Goal: Task Accomplishment & Management: Use online tool/utility

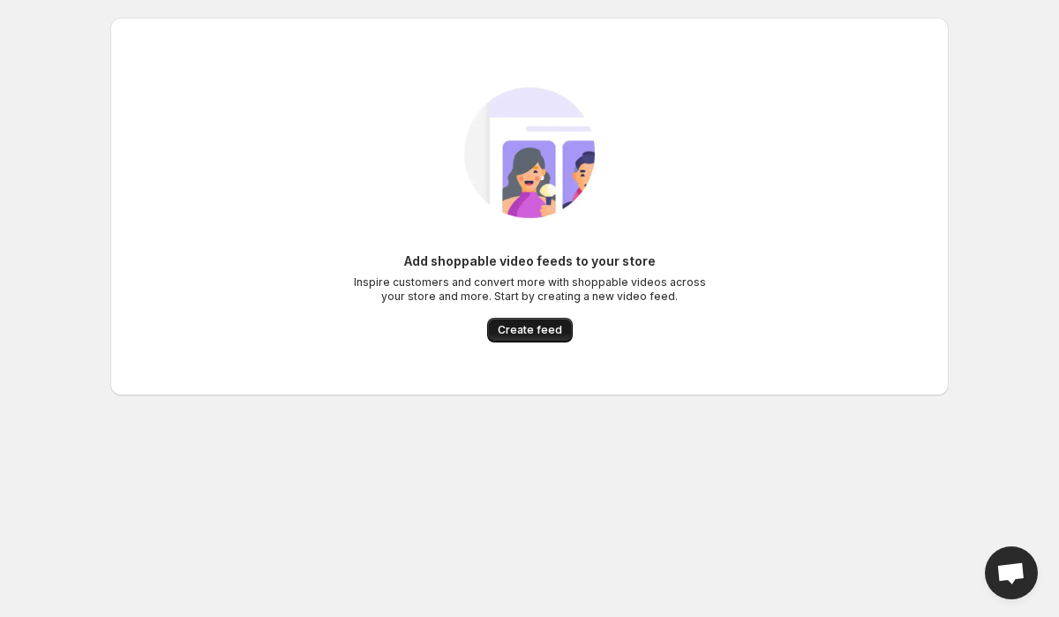
click at [519, 319] on button "Create feed" at bounding box center [530, 330] width 86 height 25
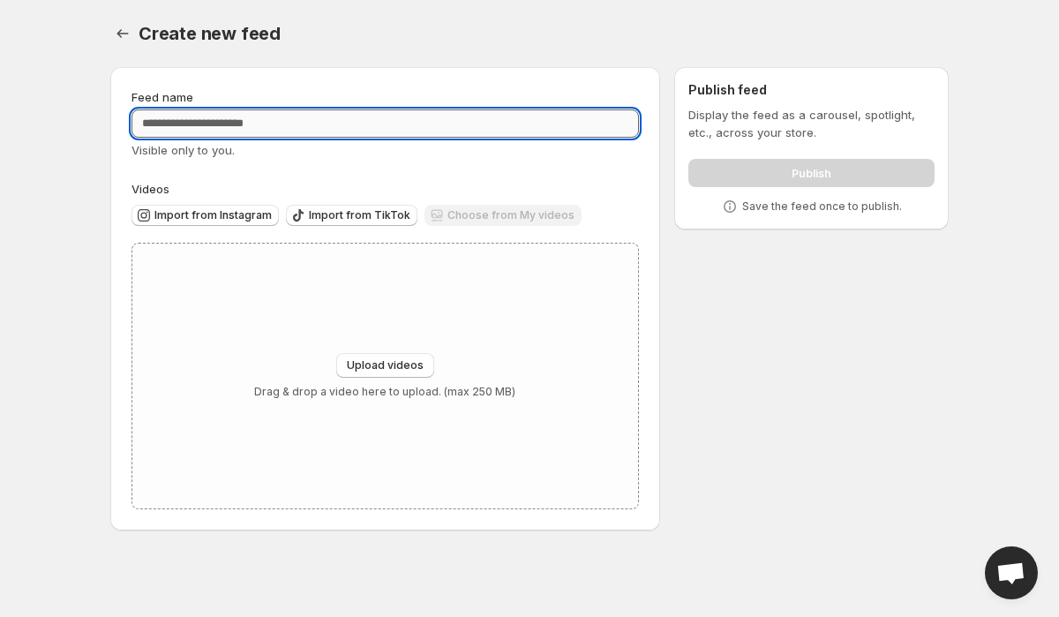
click at [230, 124] on input "Feed name" at bounding box center [386, 123] width 508 height 28
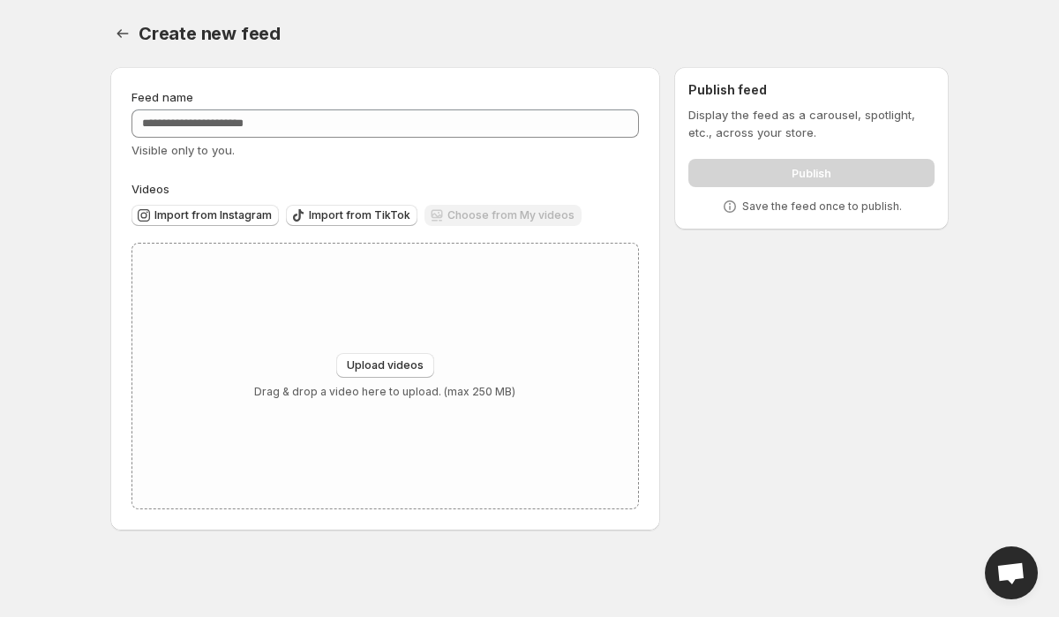
click at [228, 75] on div "Feed name Visible only to you. Videos Import from Instagram Import from TikTok …" at bounding box center [385, 298] width 550 height 463
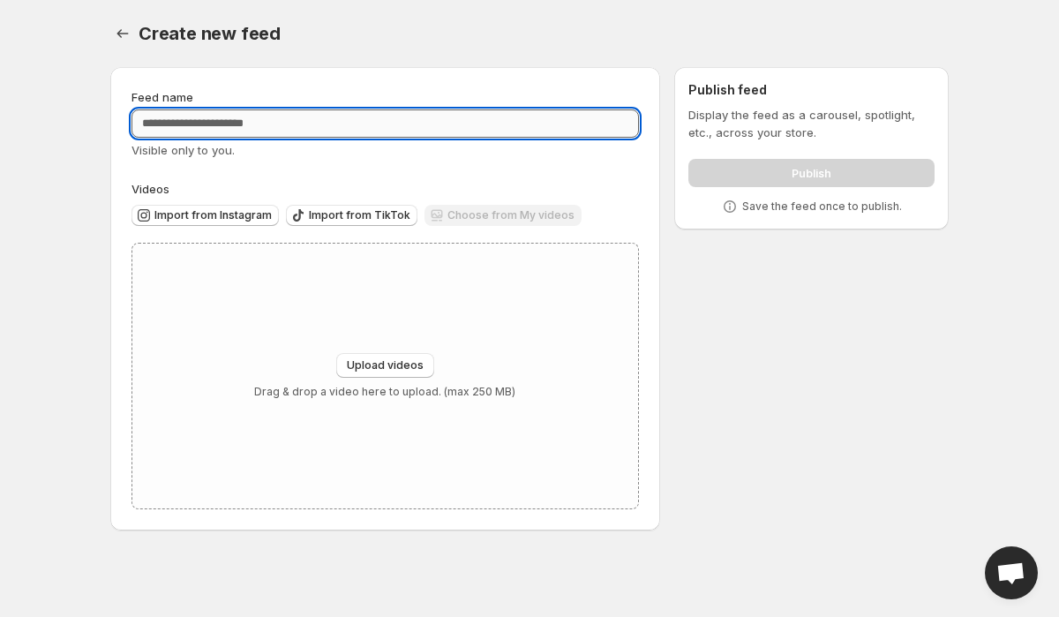
click at [245, 125] on input "Feed name" at bounding box center [386, 123] width 508 height 28
click at [259, 97] on div "Feed name" at bounding box center [386, 97] width 508 height 18
click at [278, 124] on input "Feed name" at bounding box center [386, 123] width 508 height 28
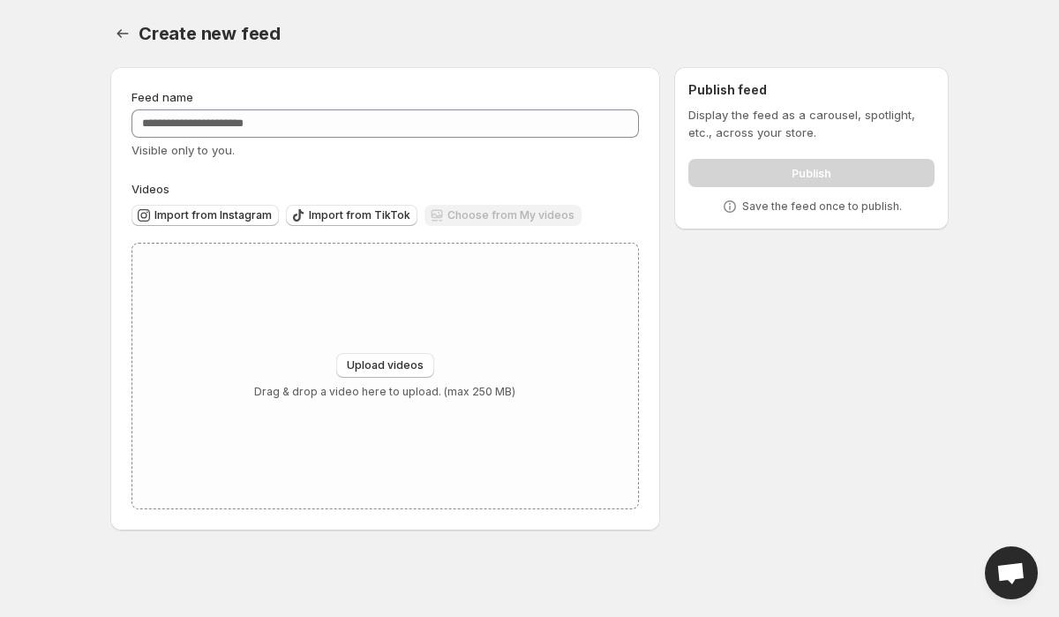
click at [285, 103] on div "Feed name" at bounding box center [386, 97] width 508 height 18
click at [121, 34] on icon "Settings" at bounding box center [123, 34] width 18 height 18
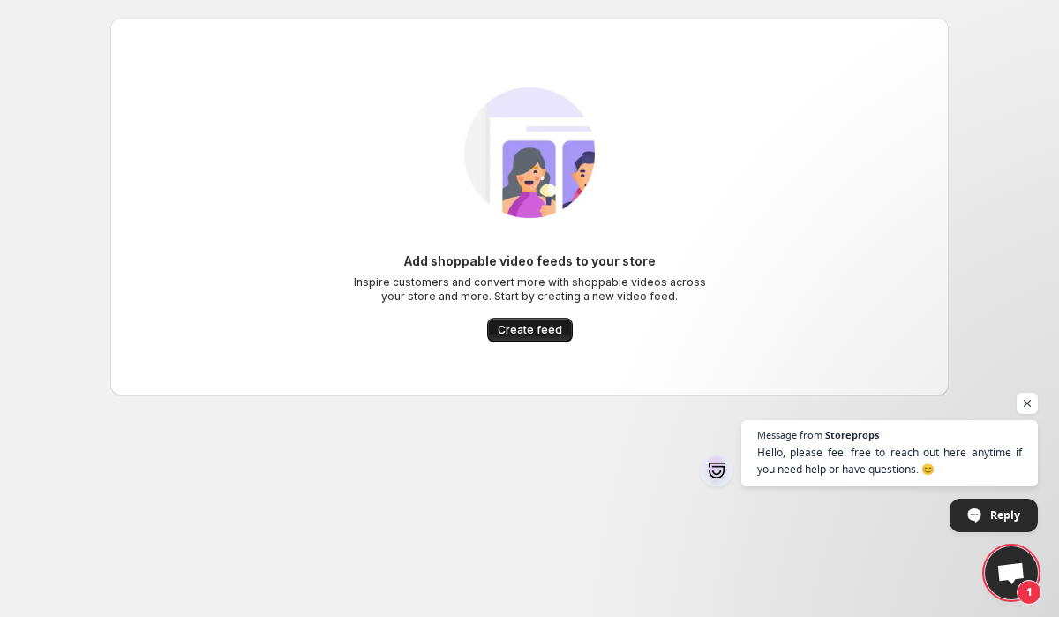
click at [534, 322] on button "Create feed" at bounding box center [530, 330] width 86 height 25
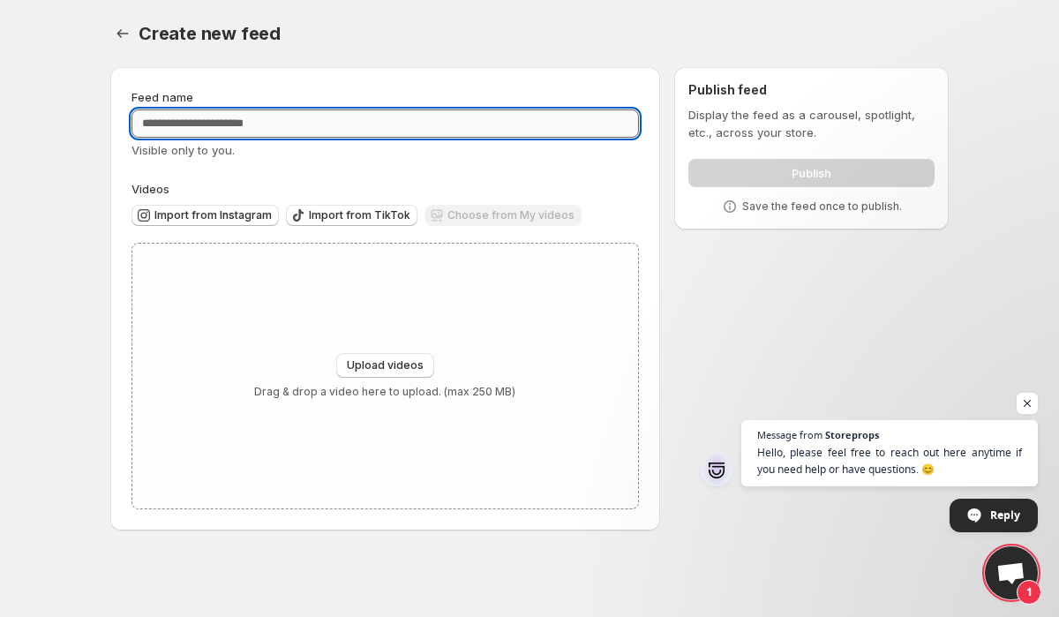
click at [294, 123] on input "Feed name" at bounding box center [386, 123] width 508 height 28
type input "**********"
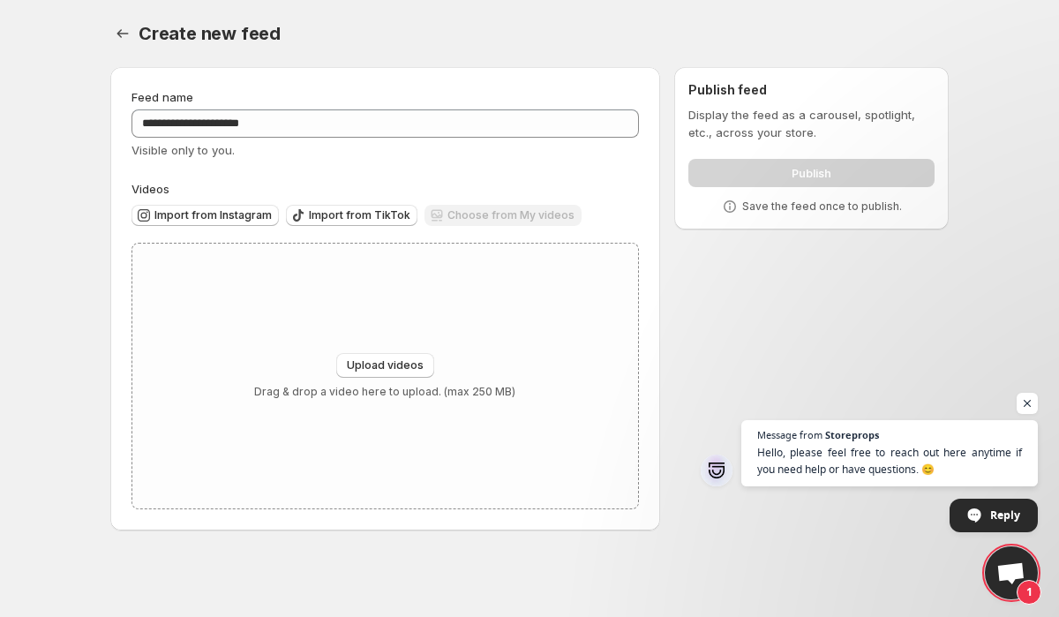
click at [380, 60] on div "Create new feed. This page is ready Create new feed" at bounding box center [529, 33] width 839 height 67
click at [357, 360] on span "Upload videos" at bounding box center [385, 365] width 77 height 14
type input "**********"
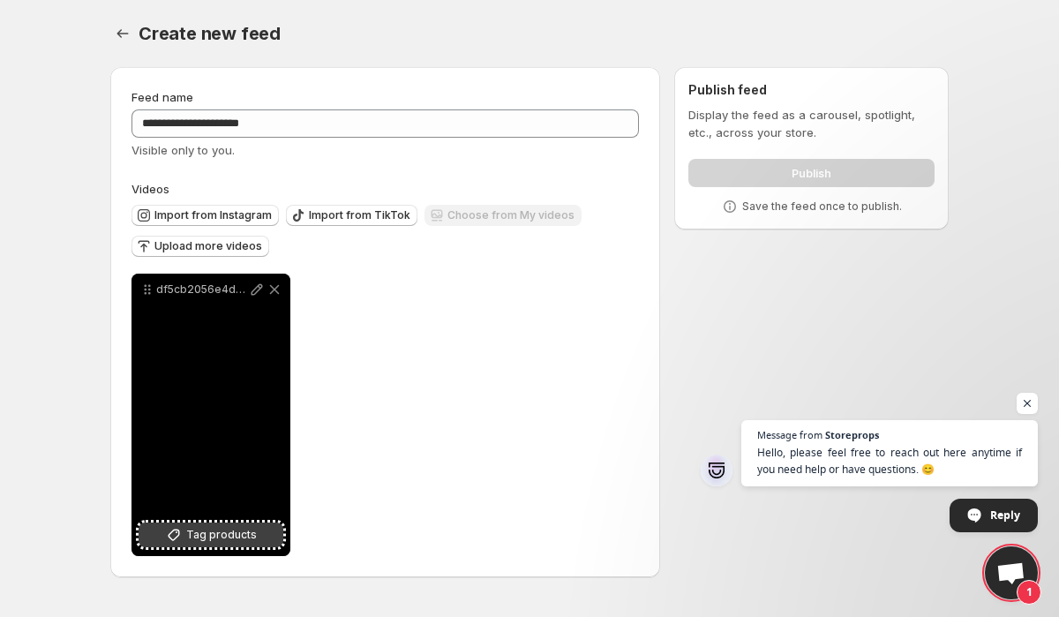
click at [242, 537] on span "Tag products" at bounding box center [221, 535] width 71 height 18
click at [217, 402] on div "df5cb2056e4d42da88a947745dc526f1HD-1080p-25Mbps-33361266" at bounding box center [211, 415] width 159 height 282
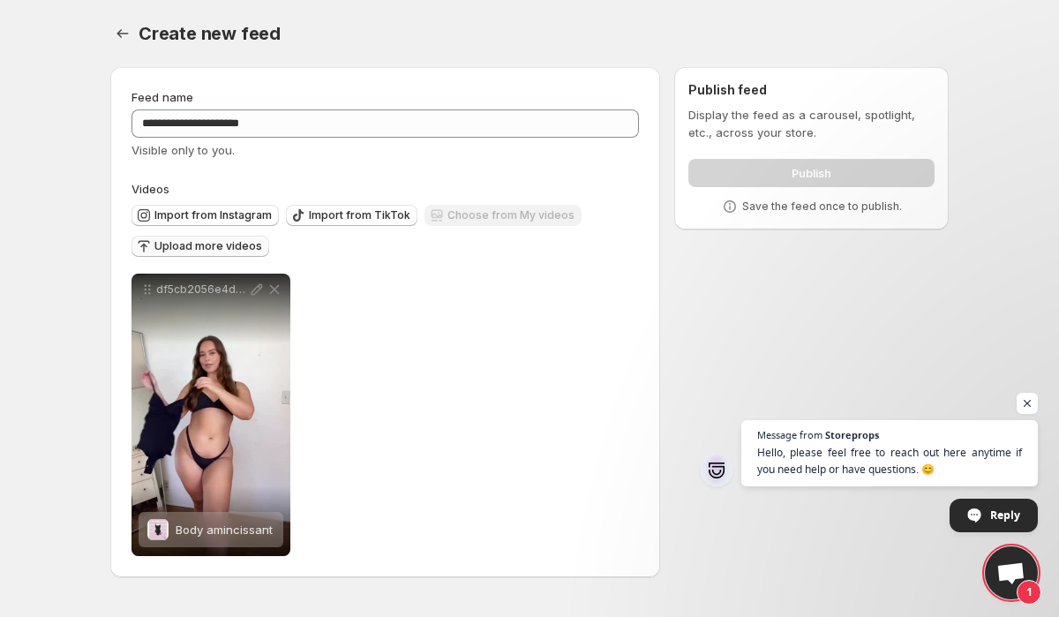
click at [208, 243] on span "Upload more videos" at bounding box center [208, 246] width 108 height 14
click at [195, 246] on span "Upload more videos" at bounding box center [208, 246] width 108 height 14
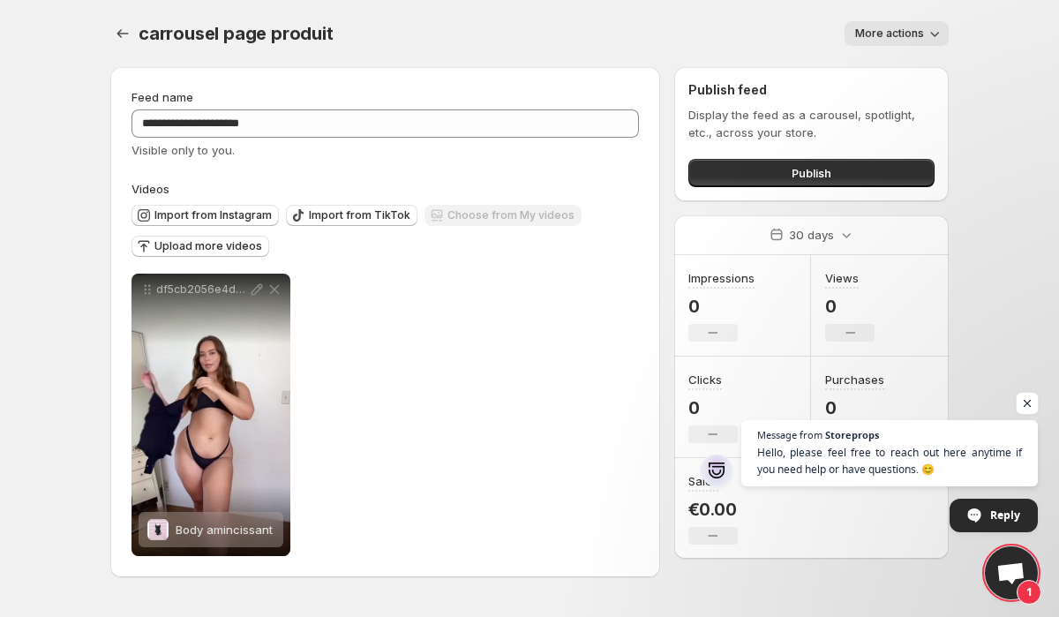
click at [1027, 408] on span "Open chat" at bounding box center [1028, 404] width 22 height 22
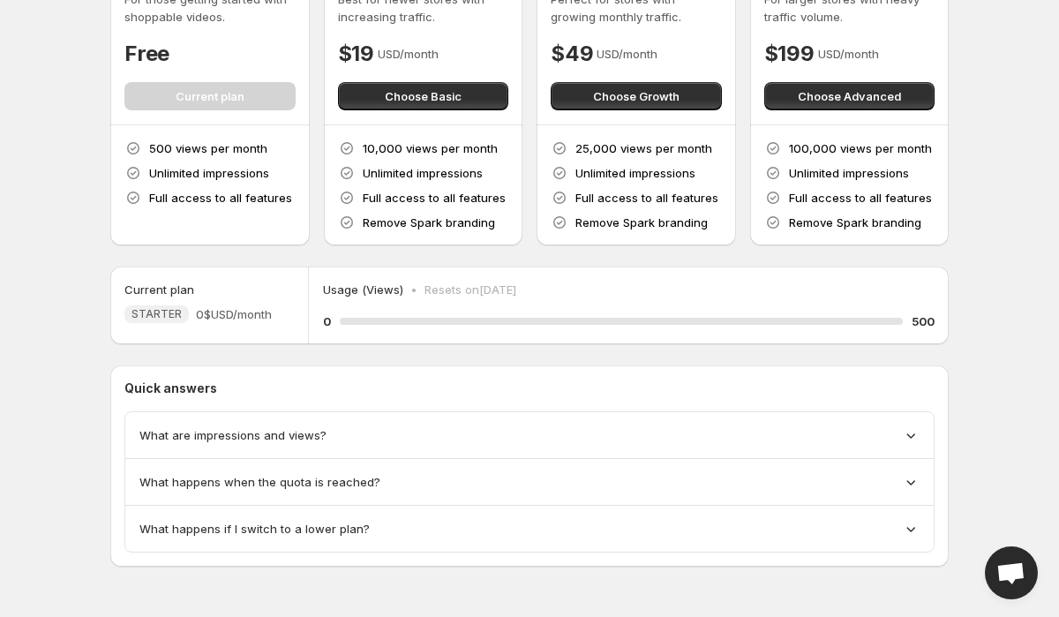
scroll to position [119, 0]
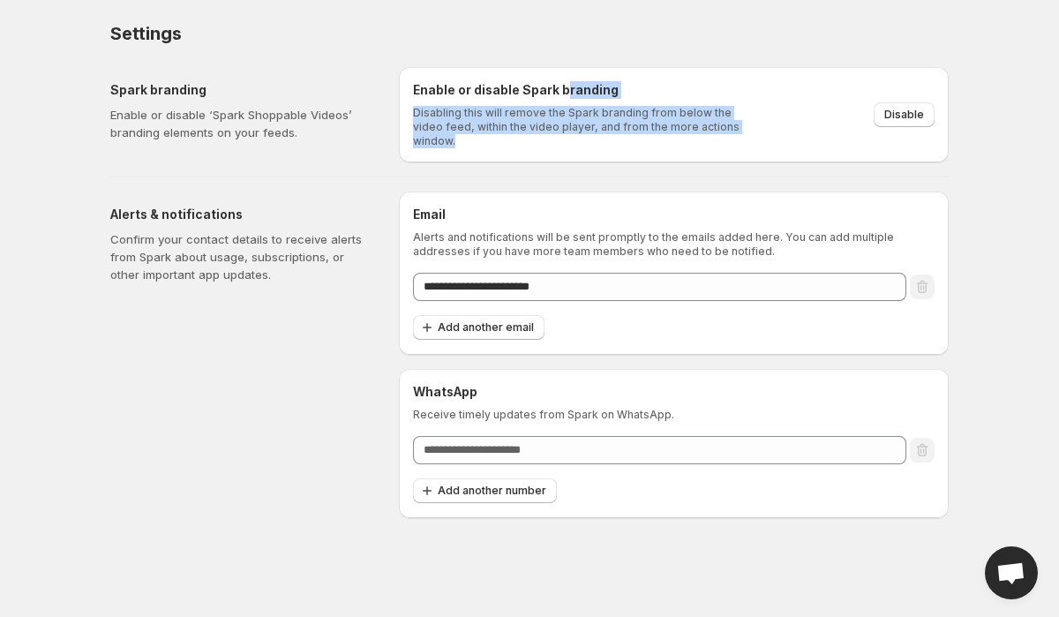
drag, startPoint x: 565, startPoint y: 93, endPoint x: 617, endPoint y: 154, distance: 80.8
click at [617, 154] on div "Enable or disable Spark branding Disabling this will remove the Spark branding …" at bounding box center [674, 114] width 550 height 95
drag, startPoint x: 412, startPoint y: 113, endPoint x: 767, endPoint y: 138, distance: 355.7
click at [767, 138] on div "Enable or disable Spark branding Disabling this will remove the Spark branding …" at bounding box center [674, 114] width 550 height 95
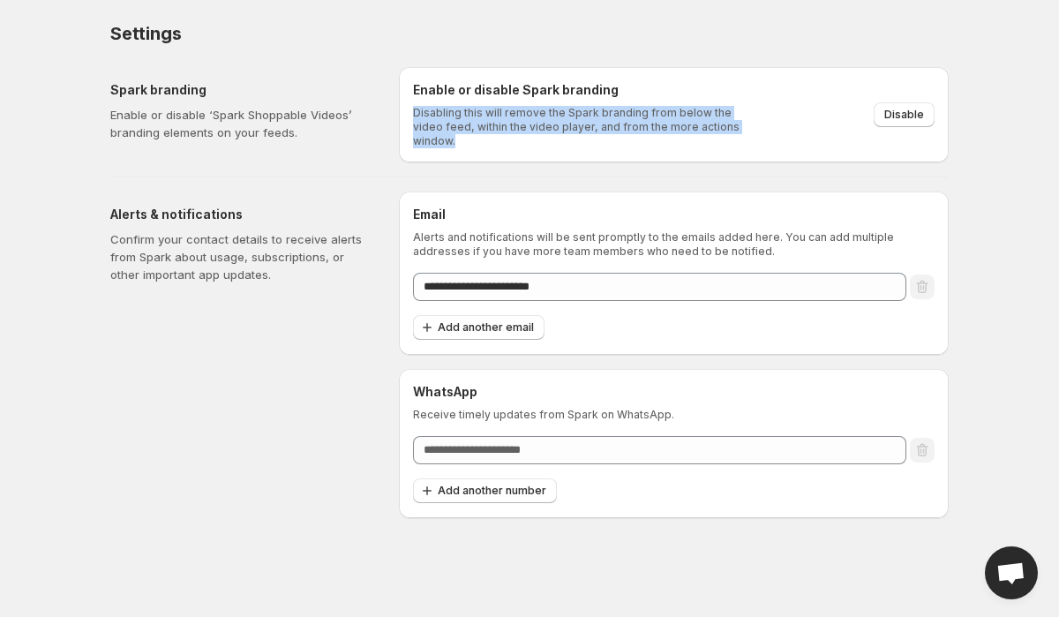
copy p "Disabling this will remove the Spark branding from below the video feed, within…"
click at [894, 110] on span "Disable" at bounding box center [905, 115] width 40 height 14
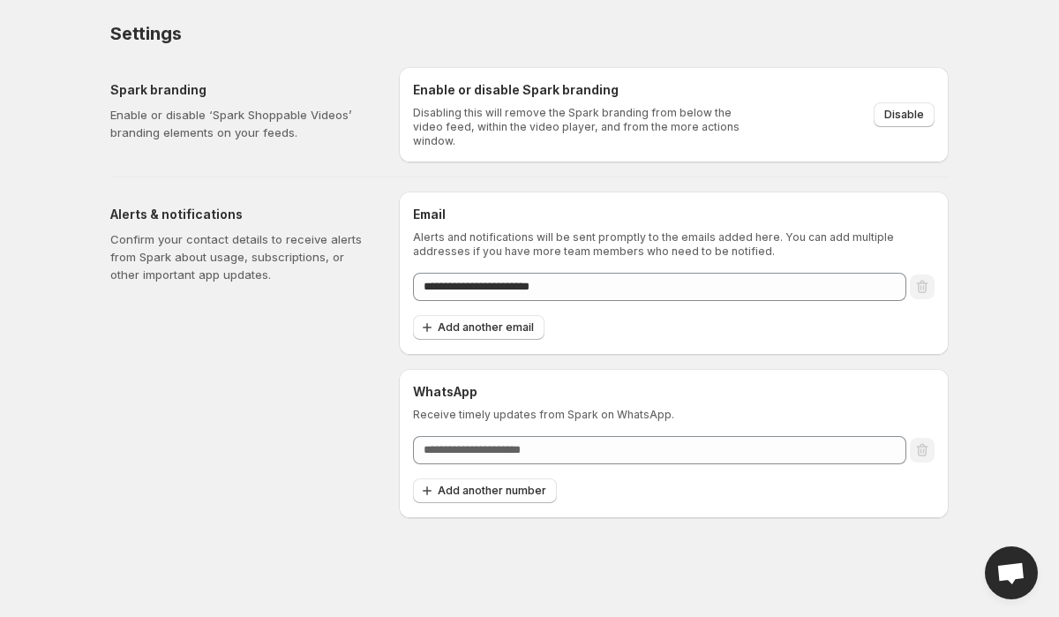
click at [657, 116] on p "Disabling this will remove the Spark branding from below the video feed, within…" at bounding box center [582, 127] width 338 height 42
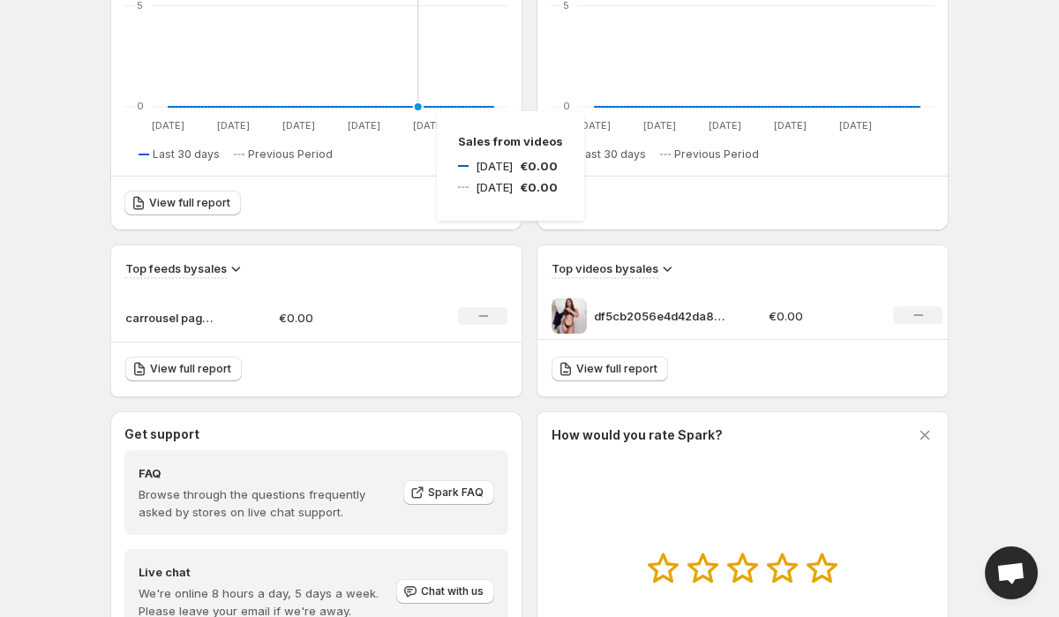
scroll to position [458, 0]
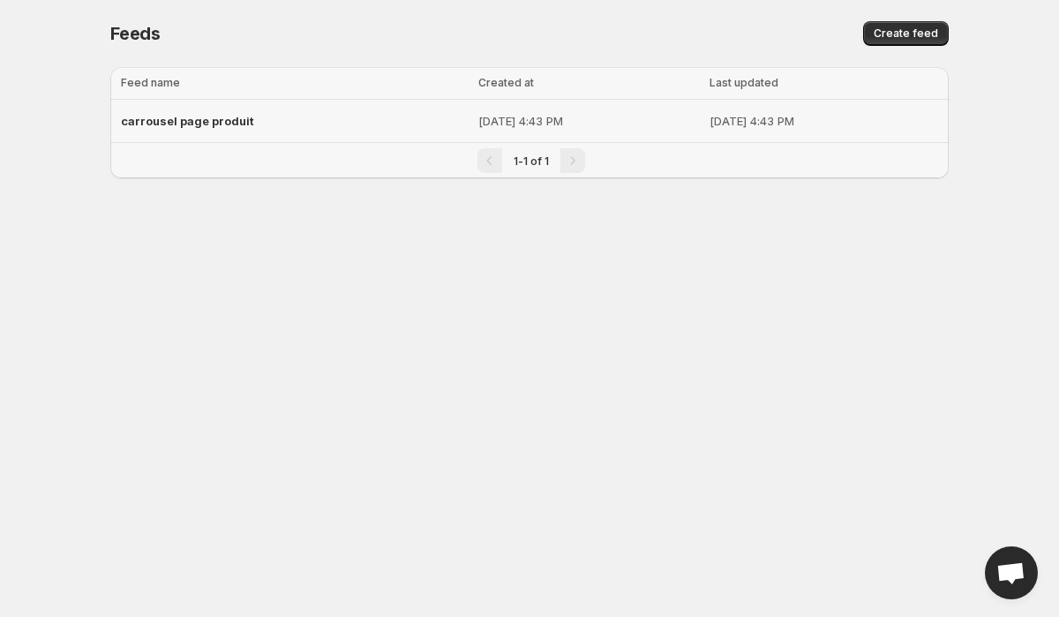
click at [332, 117] on div "carrousel page produit" at bounding box center [294, 121] width 347 height 32
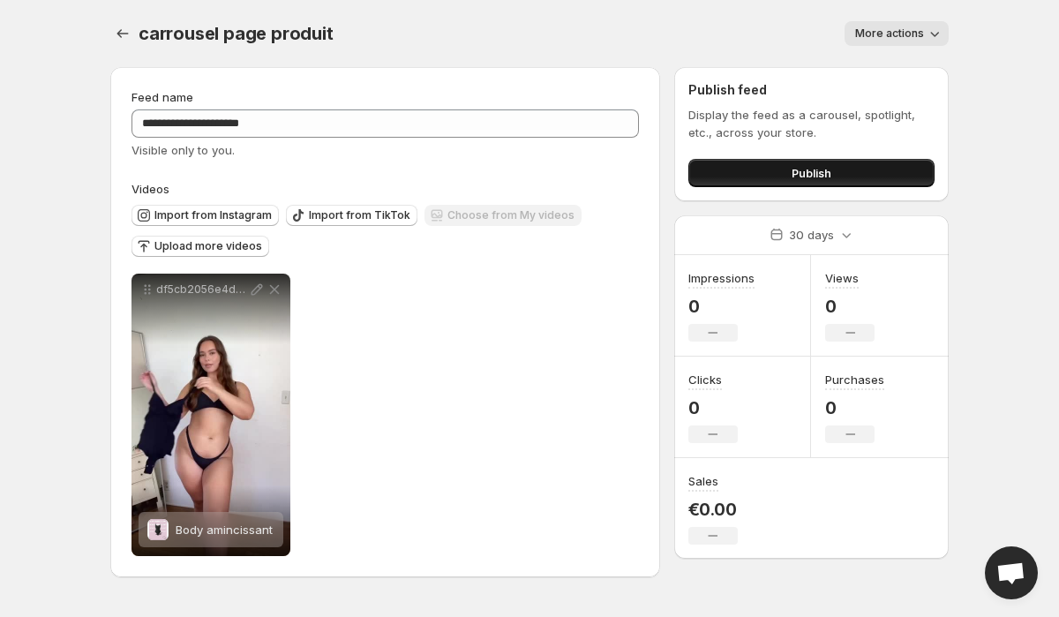
click at [821, 178] on span "Publish" at bounding box center [812, 173] width 40 height 18
